Goal: Task Accomplishment & Management: Manage account settings

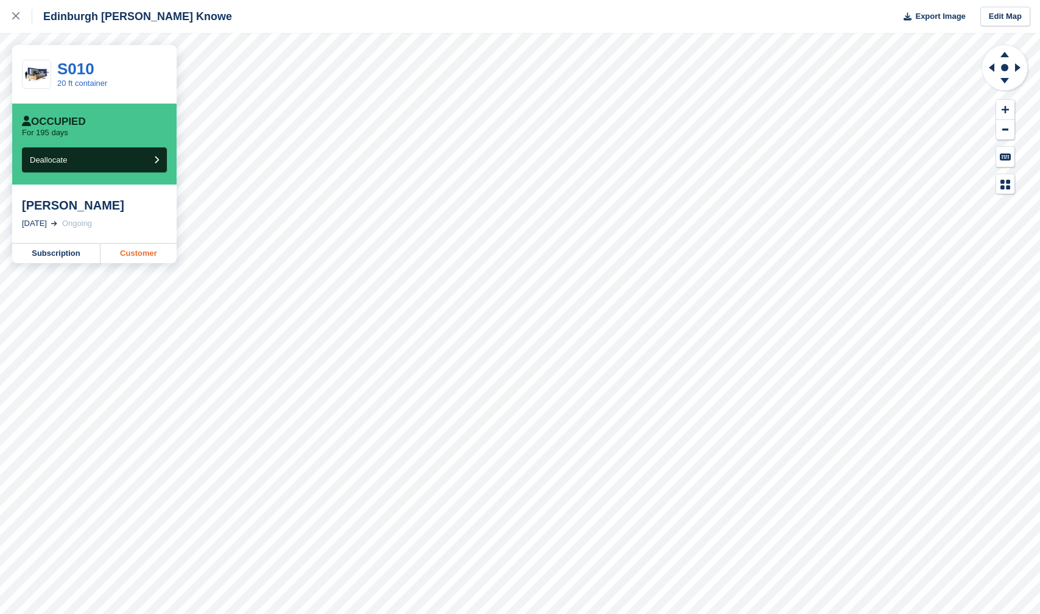
click at [135, 258] on link "Customer" at bounding box center [138, 253] width 76 height 19
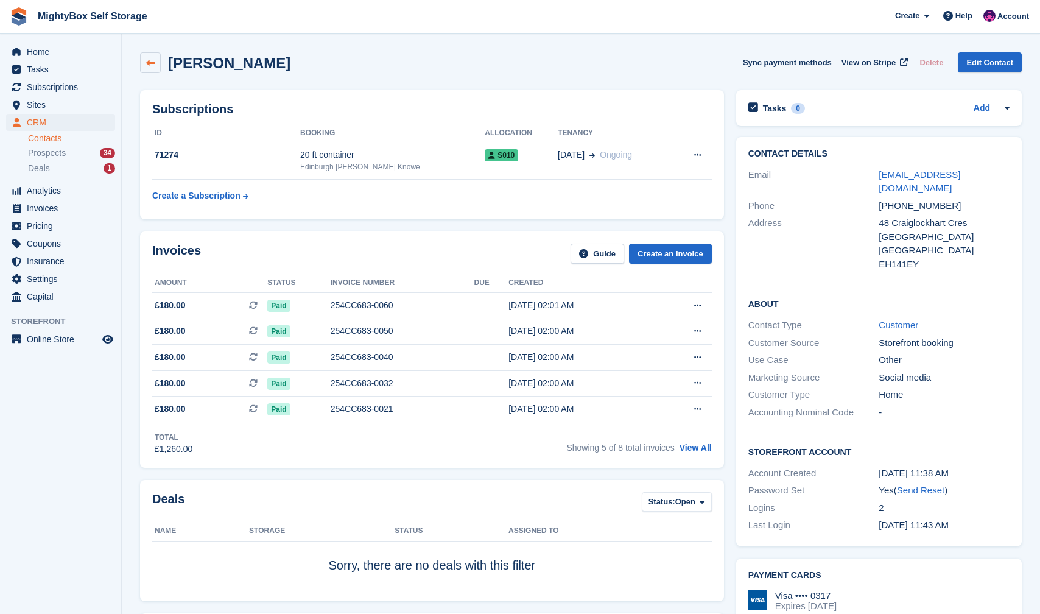
click at [146, 63] on icon at bounding box center [150, 62] width 9 height 9
click at [52, 141] on link "Contacts" at bounding box center [71, 139] width 87 height 12
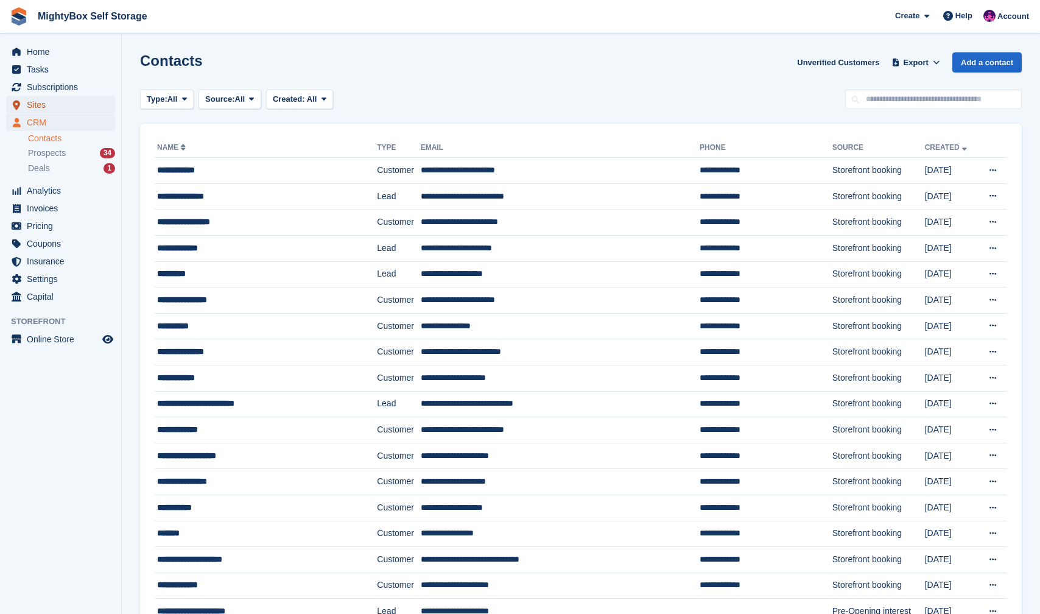
click at [51, 107] on span "Sites" at bounding box center [63, 104] width 73 height 17
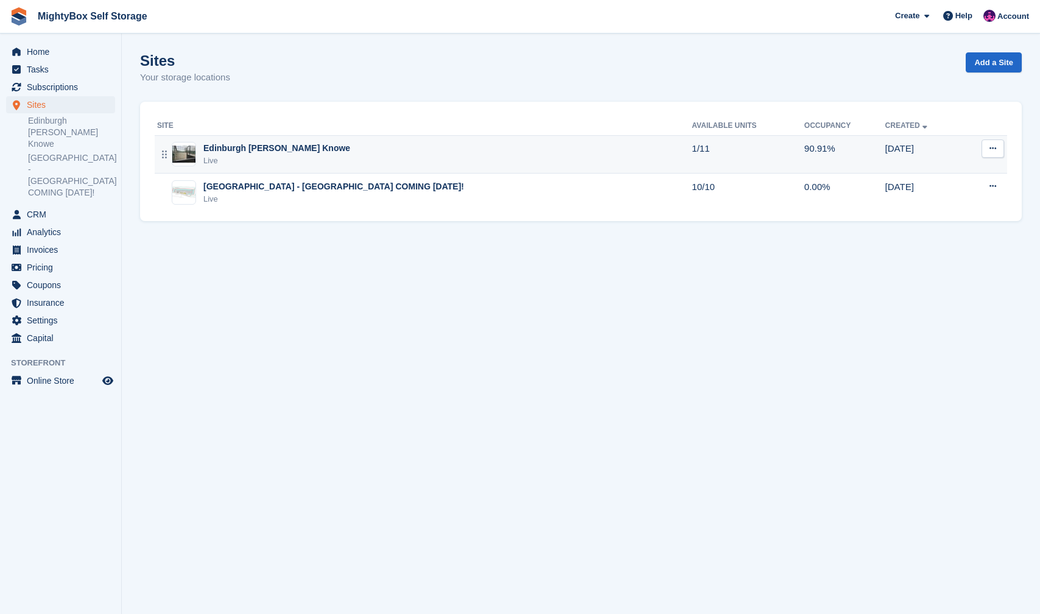
click at [317, 156] on div "Live" at bounding box center [276, 161] width 147 height 12
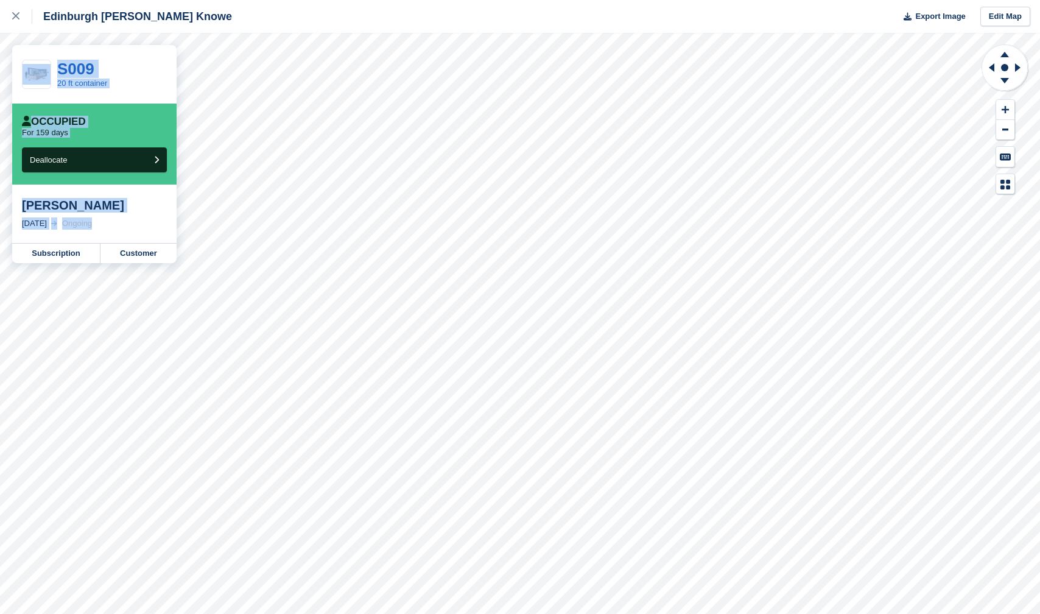
click at [115, 332] on div "Edinburgh [PERSON_NAME] Knowe Export Image Edit Map S009 20 ft container Occupi…" at bounding box center [520, 307] width 1040 height 614
click at [147, 255] on link "Customer" at bounding box center [138, 253] width 76 height 19
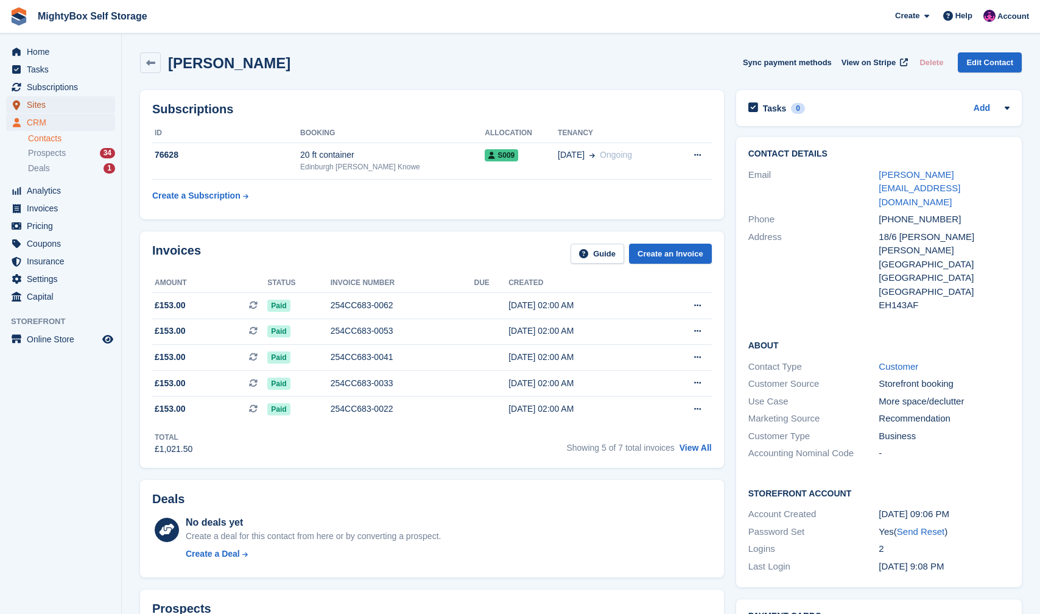
click at [30, 100] on span "Sites" at bounding box center [63, 104] width 73 height 17
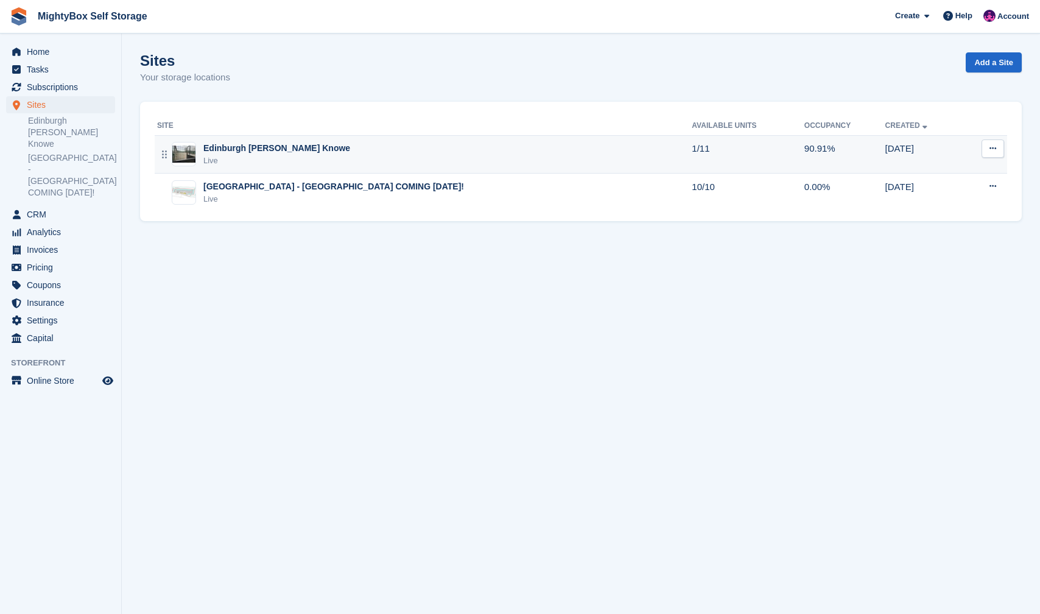
click at [255, 162] on div "Live" at bounding box center [276, 161] width 147 height 12
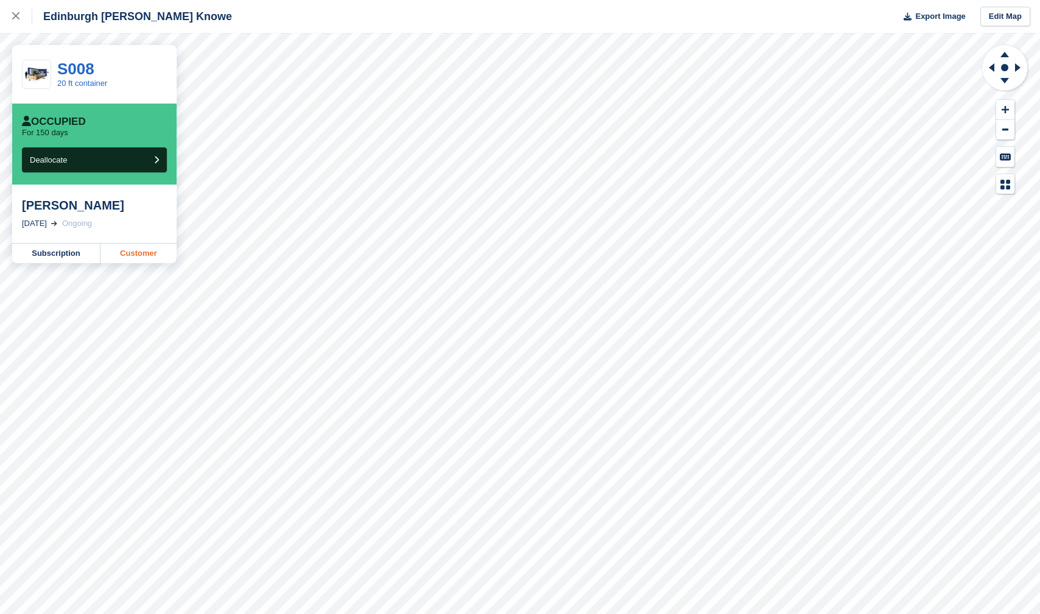
click at [152, 257] on link "Customer" at bounding box center [138, 253] width 76 height 19
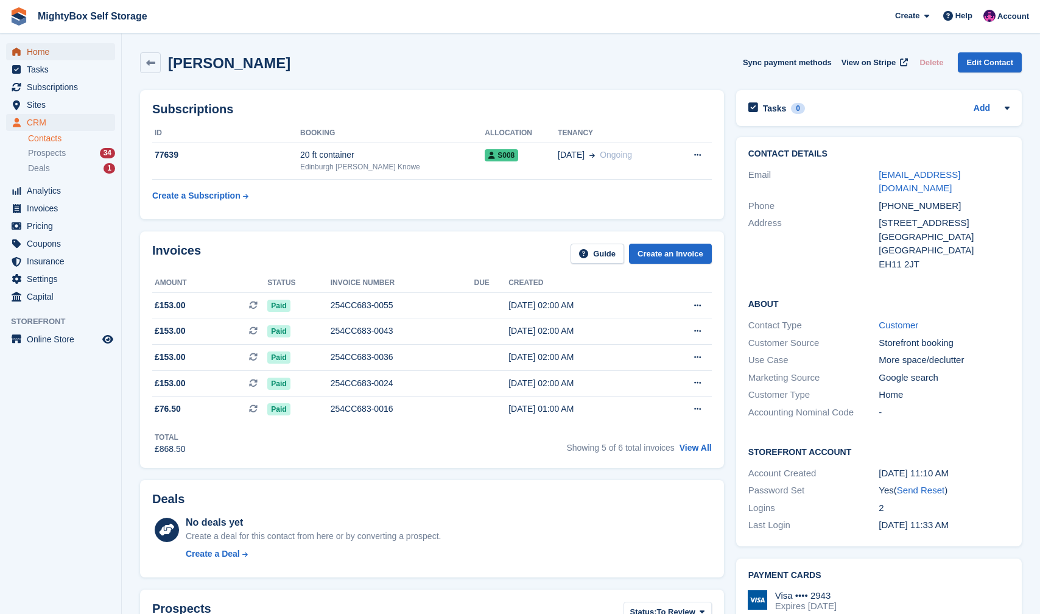
click at [50, 55] on span "Home" at bounding box center [63, 51] width 73 height 17
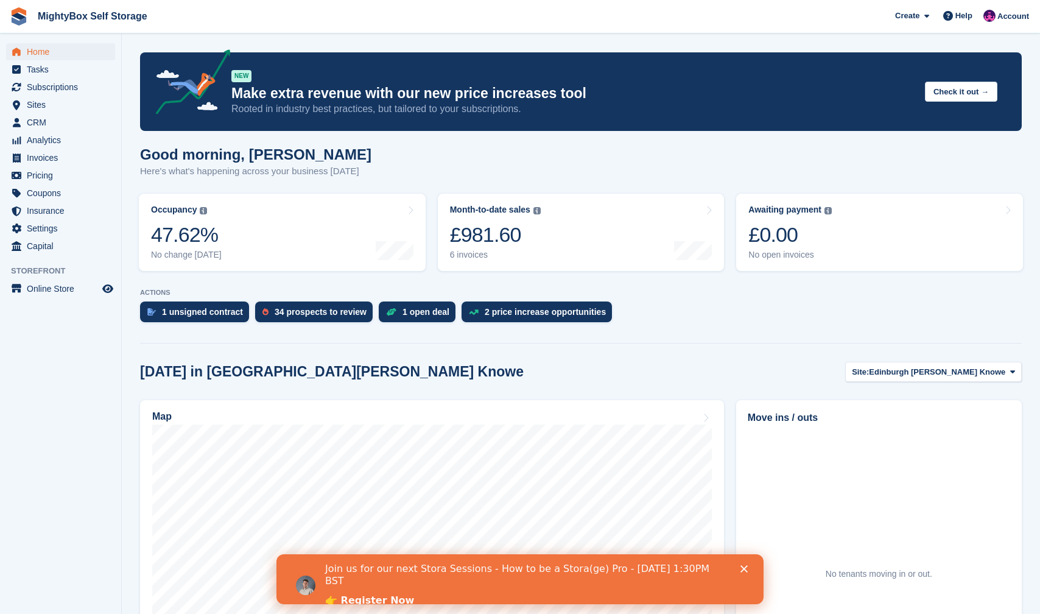
click at [745, 572] on div "Join us for our next Stora Sessions - How to be a Stora(ge) Pro - August 20th 1…" at bounding box center [519, 585] width 487 height 52
click at [742, 570] on polygon "Close" at bounding box center [743, 568] width 7 height 7
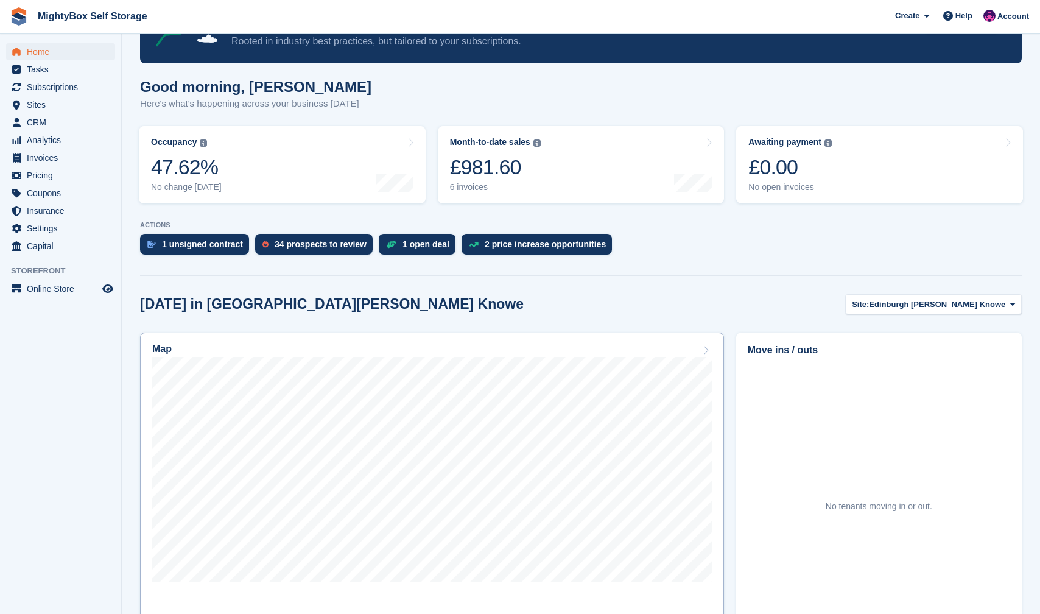
scroll to position [100, 0]
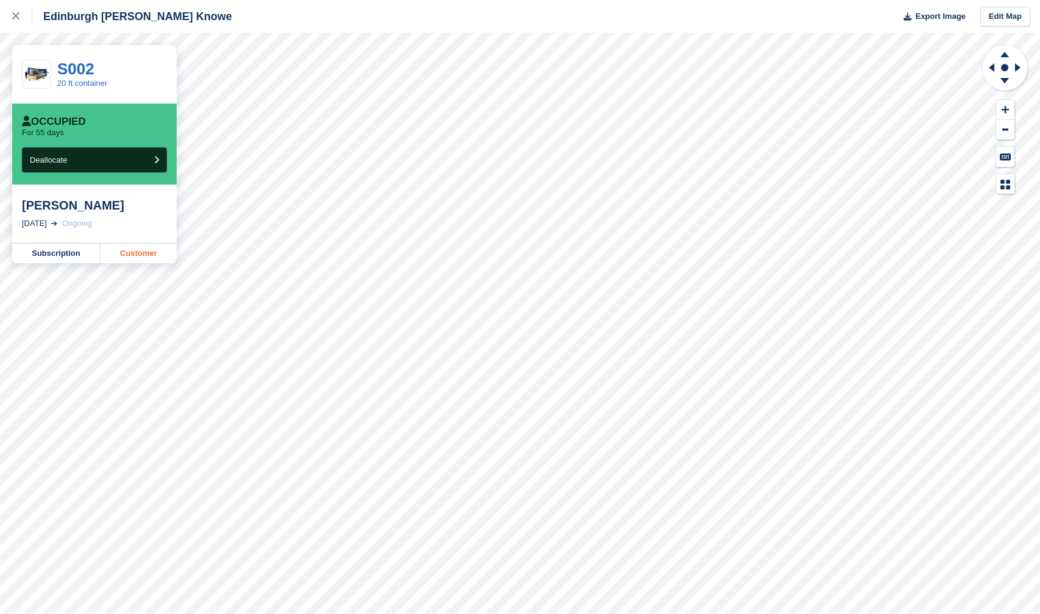
click at [133, 259] on link "Customer" at bounding box center [138, 253] width 76 height 19
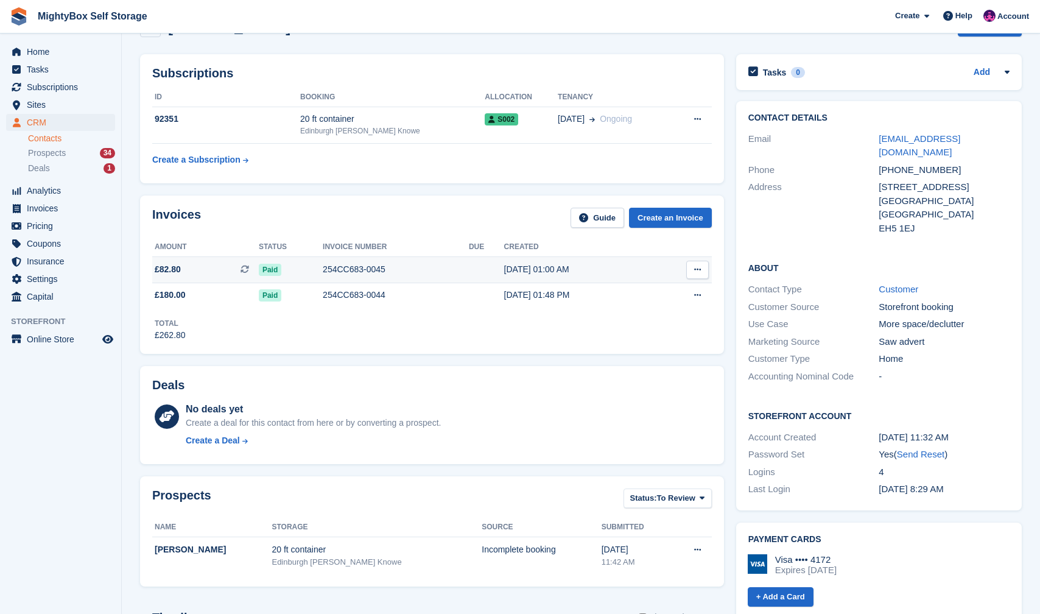
scroll to position [37, 0]
click at [65, 89] on span "Subscriptions" at bounding box center [63, 87] width 73 height 17
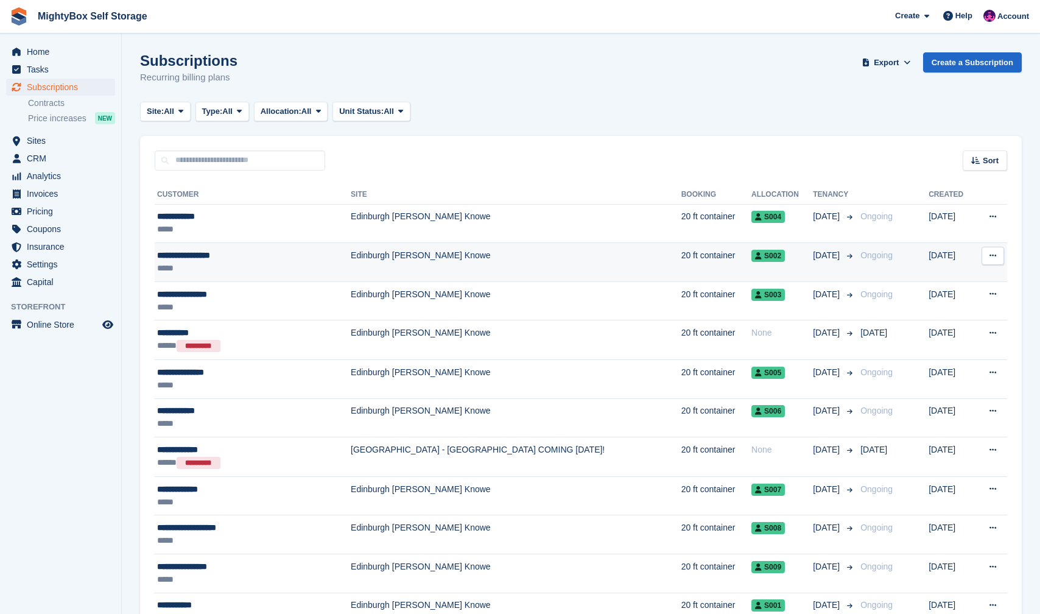
click at [242, 267] on div "*****" at bounding box center [231, 268] width 149 height 13
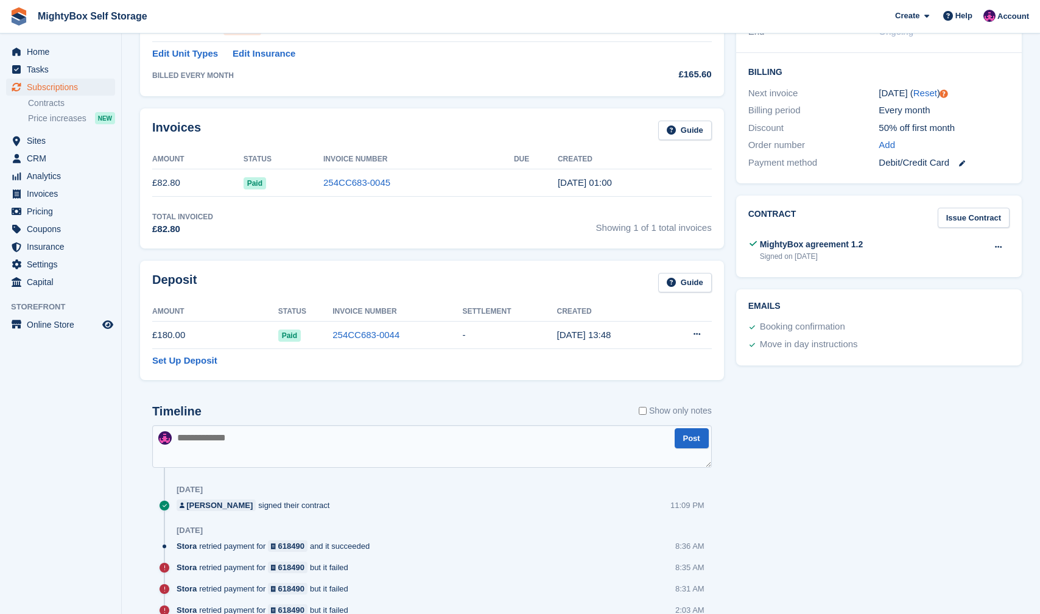
scroll to position [279, 0]
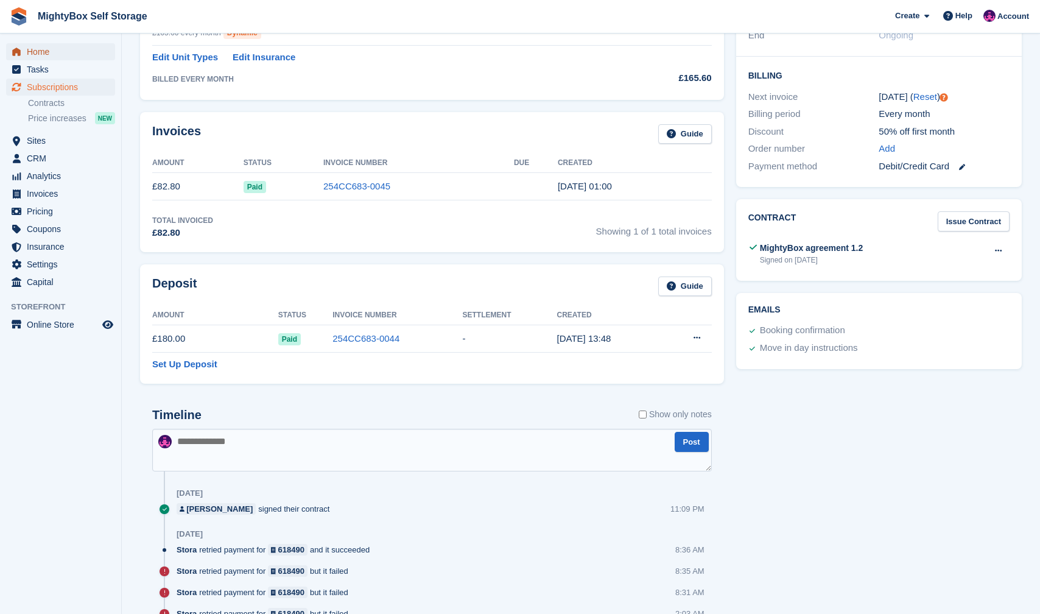
click at [55, 56] on span "Home" at bounding box center [63, 51] width 73 height 17
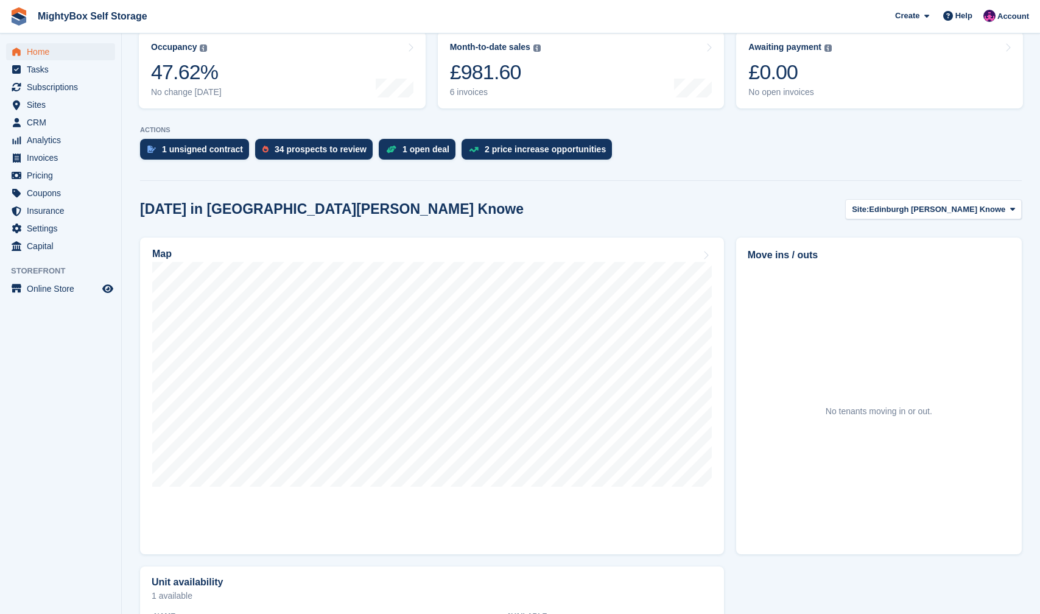
scroll to position [165, 0]
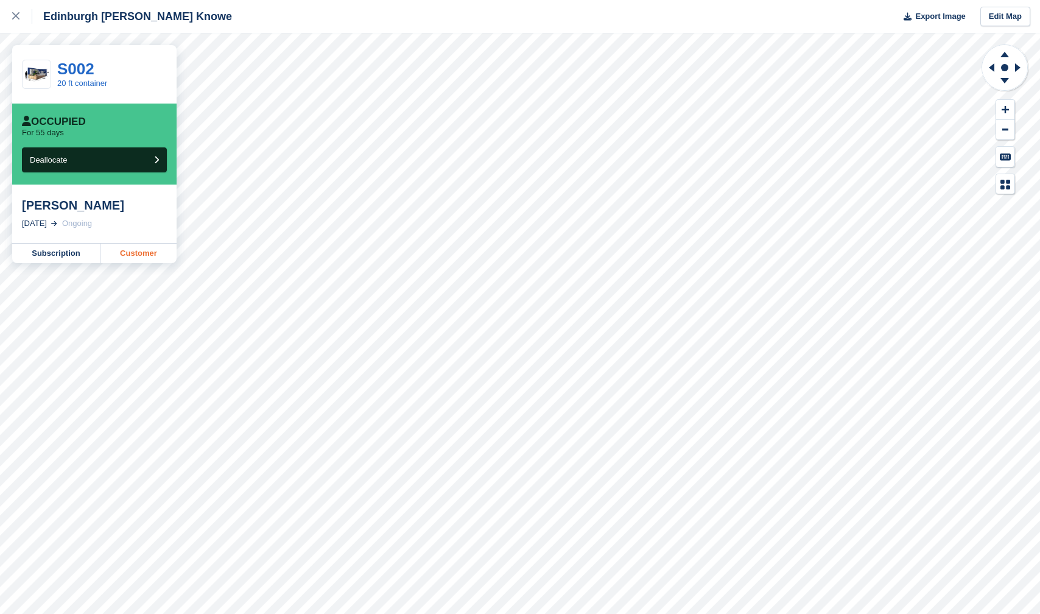
click at [141, 253] on link "Customer" at bounding box center [138, 253] width 76 height 19
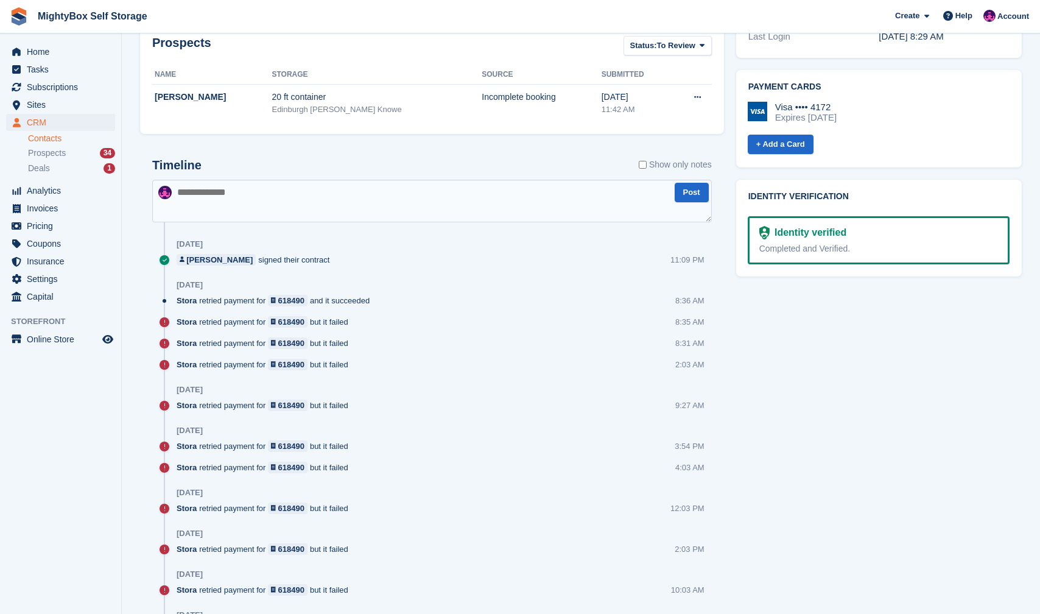
scroll to position [486, 0]
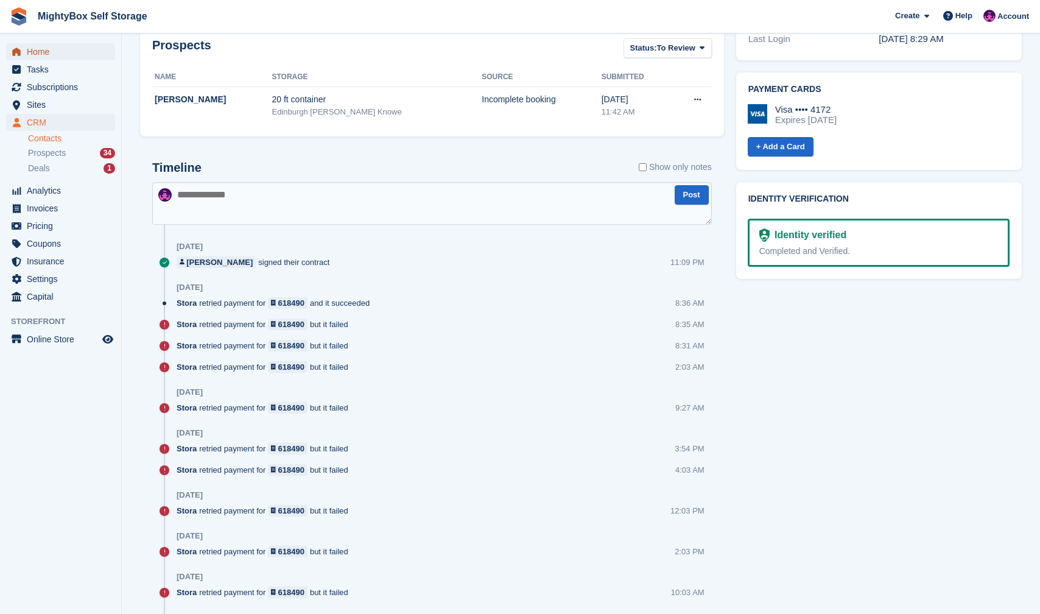
click at [52, 57] on span "Home" at bounding box center [63, 51] width 73 height 17
